Goal: Task Accomplishment & Management: Manage account settings

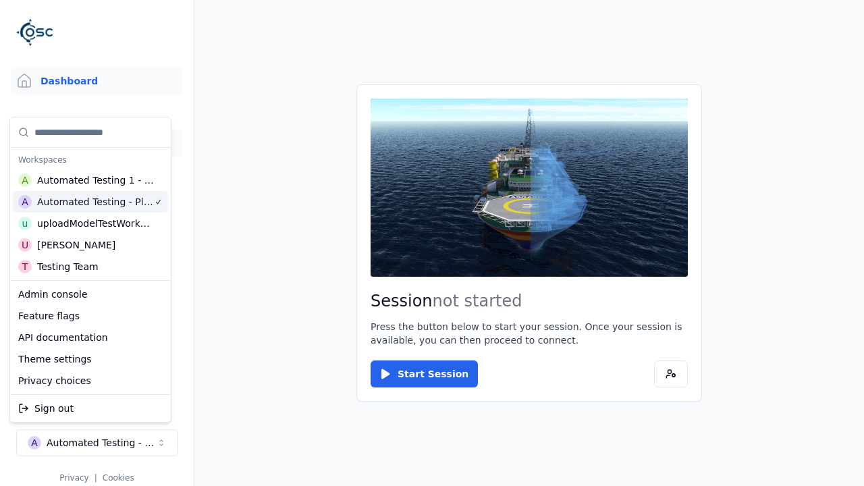
click at [97, 143] on link "3D Models" at bounding box center [97, 143] width 172 height 27
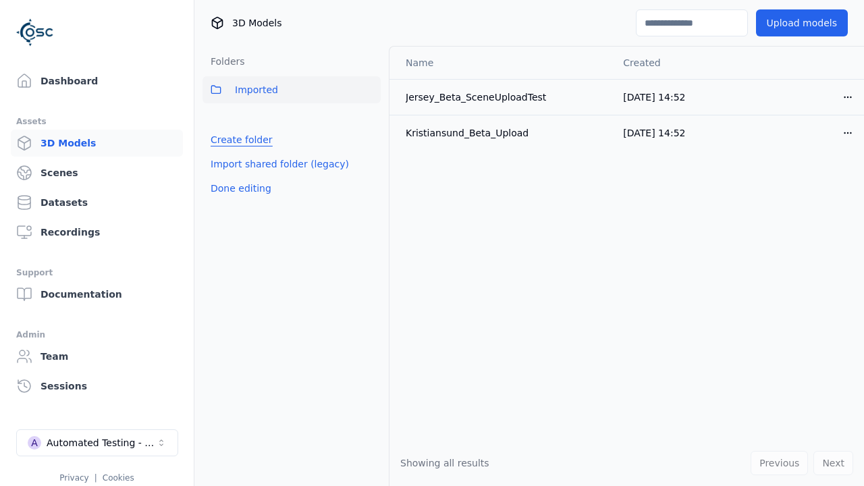
click at [237, 140] on link "Create folder" at bounding box center [242, 139] width 62 height 13
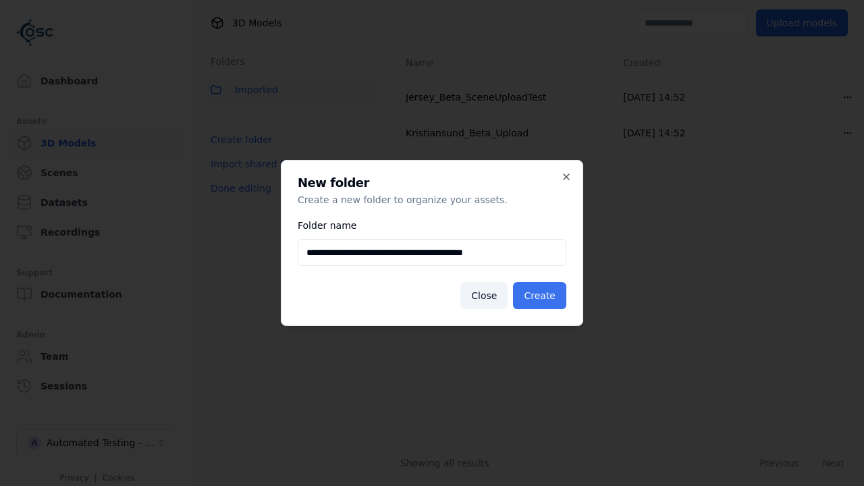
type input "**********"
click at [542, 296] on button "Create" at bounding box center [539, 295] width 53 height 27
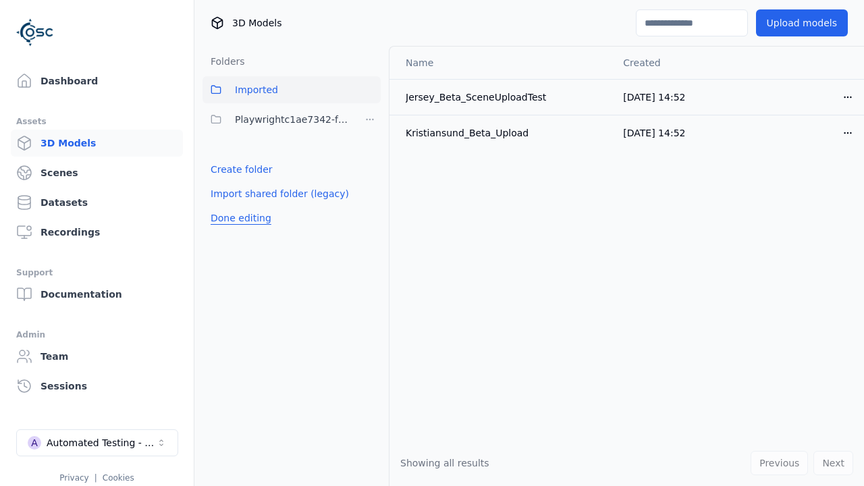
click at [237, 218] on button "Done editing" at bounding box center [240, 218] width 77 height 24
click at [225, 206] on button "Done editing" at bounding box center [240, 218] width 77 height 24
click at [370, 119] on html "Support Dashboard Assets 3D Models Scenes Datasets Recordings Support Documenta…" at bounding box center [432, 243] width 864 height 486
click at [370, 190] on div "Rename" at bounding box center [375, 191] width 90 height 22
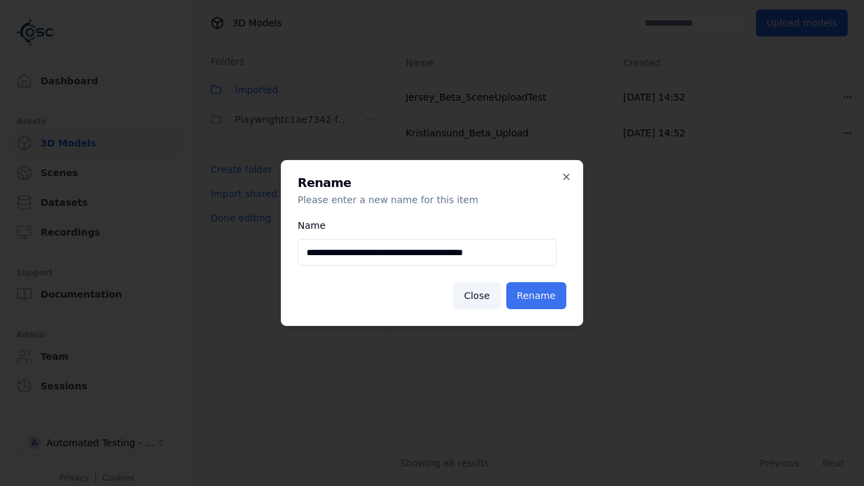
click at [427, 252] on input "**********" at bounding box center [427, 252] width 259 height 27
type input "**********"
click at [539, 296] on button "Rename" at bounding box center [536, 295] width 60 height 27
click at [237, 218] on button "Done editing" at bounding box center [240, 218] width 77 height 24
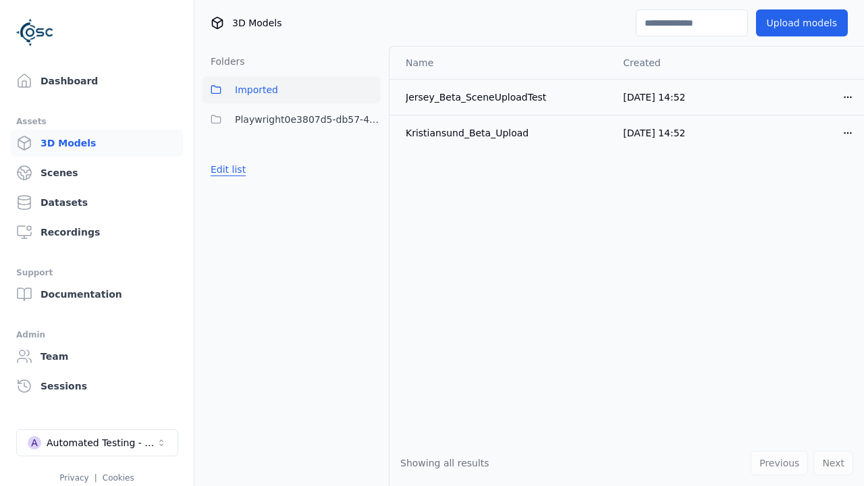
click at [225, 169] on button "Edit list" at bounding box center [227, 169] width 51 height 24
click at [370, 119] on html "Support Dashboard Assets 3D Models Scenes Datasets Recordings Support Documenta…" at bounding box center [432, 243] width 864 height 486
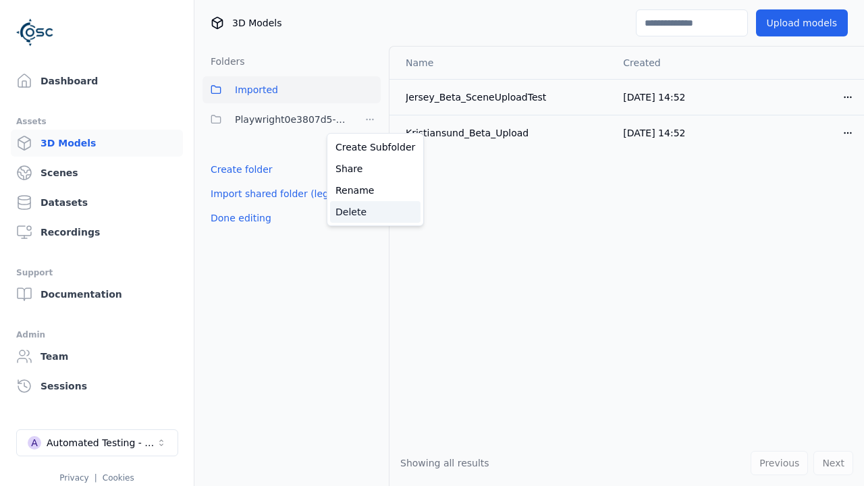
click at [370, 212] on div "Delete" at bounding box center [375, 212] width 90 height 22
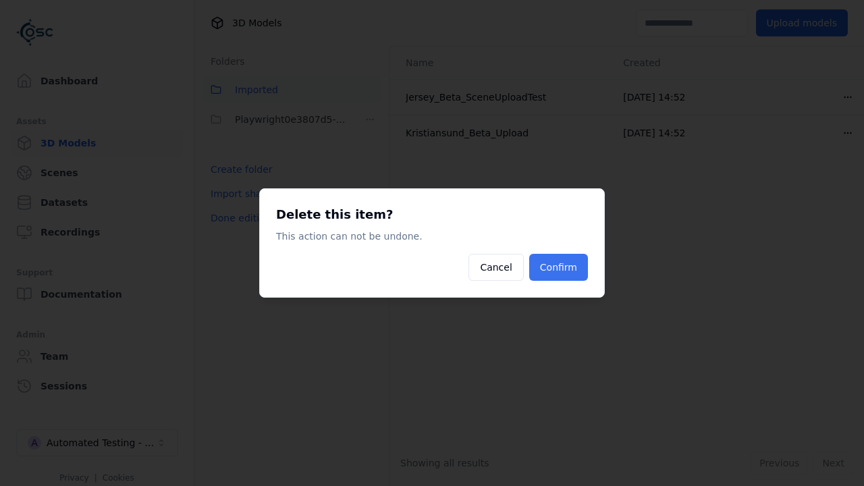
click at [560, 267] on button "Confirm" at bounding box center [558, 267] width 59 height 27
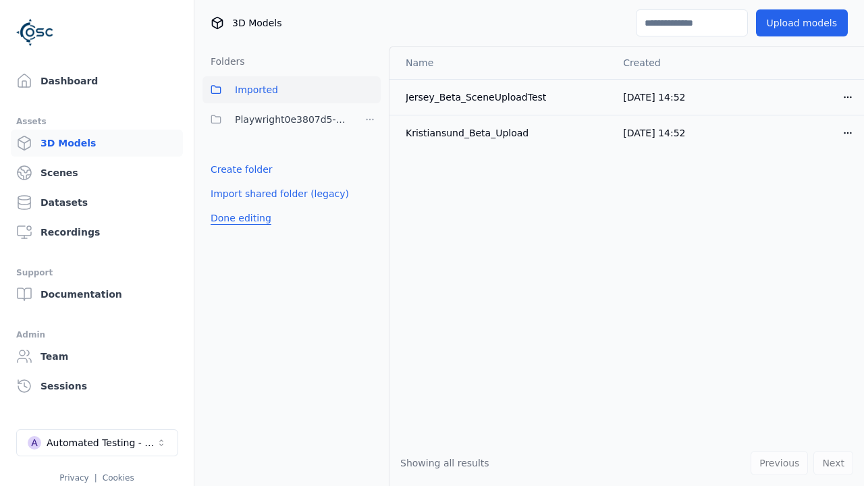
click at [237, 206] on button "Done editing" at bounding box center [240, 218] width 77 height 24
